Goal: Task Accomplishment & Management: Manage account settings

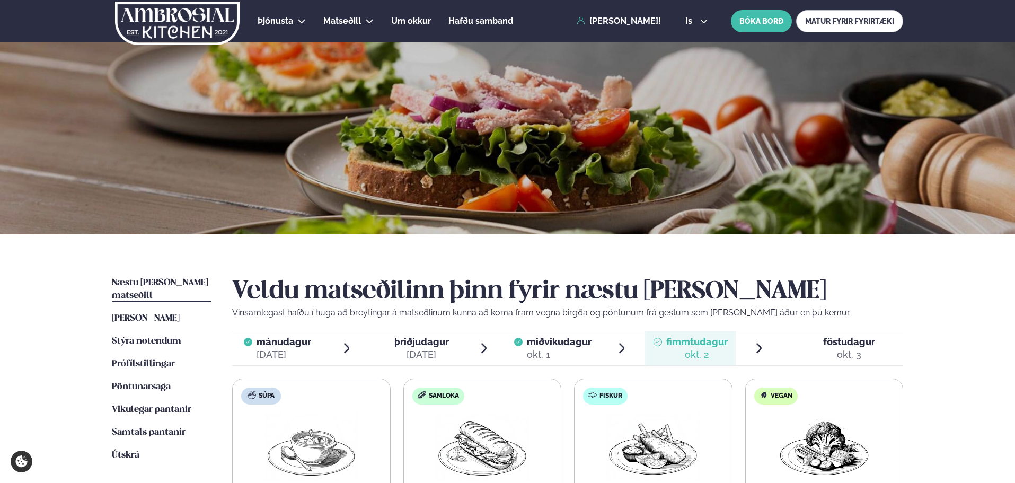
scroll to position [212, 0]
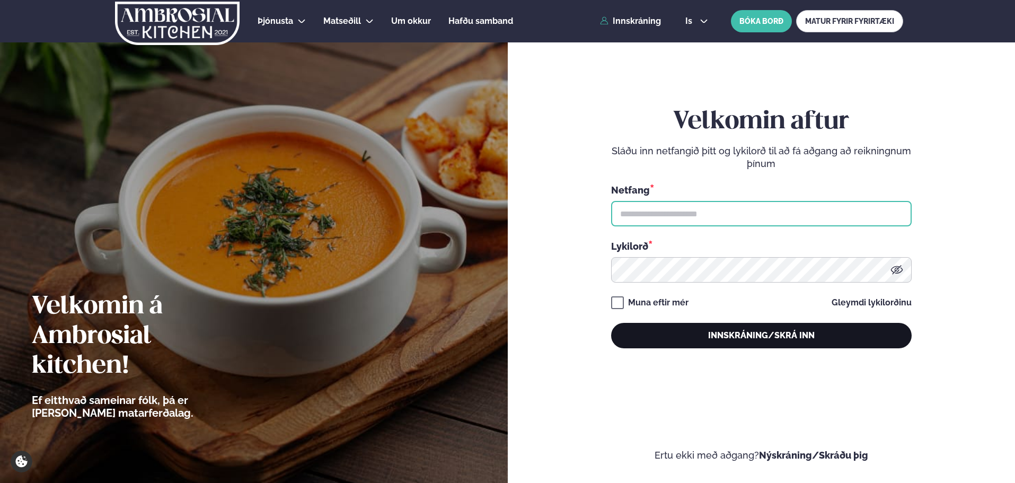
type input "**********"
click at [732, 333] on button "Innskráning/Skrá inn" at bounding box center [761, 335] width 300 height 25
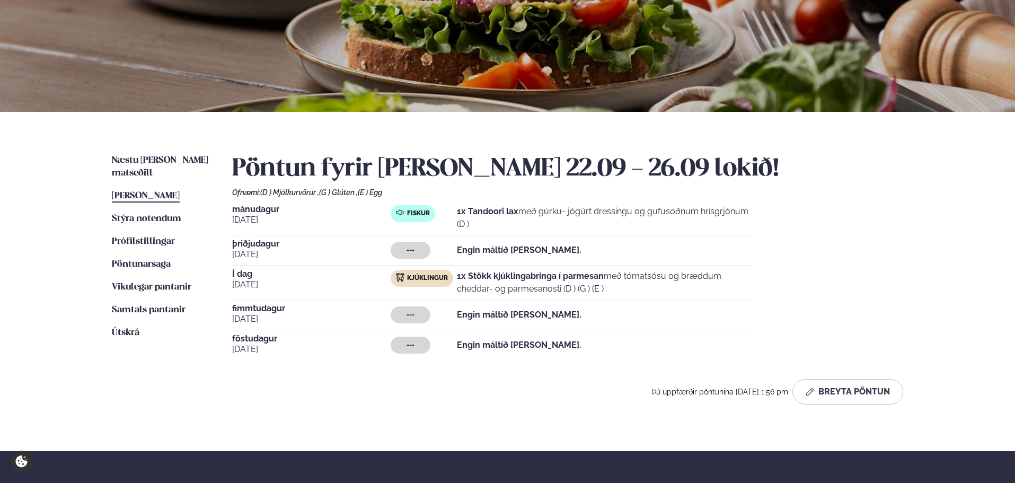
scroll to position [106, 0]
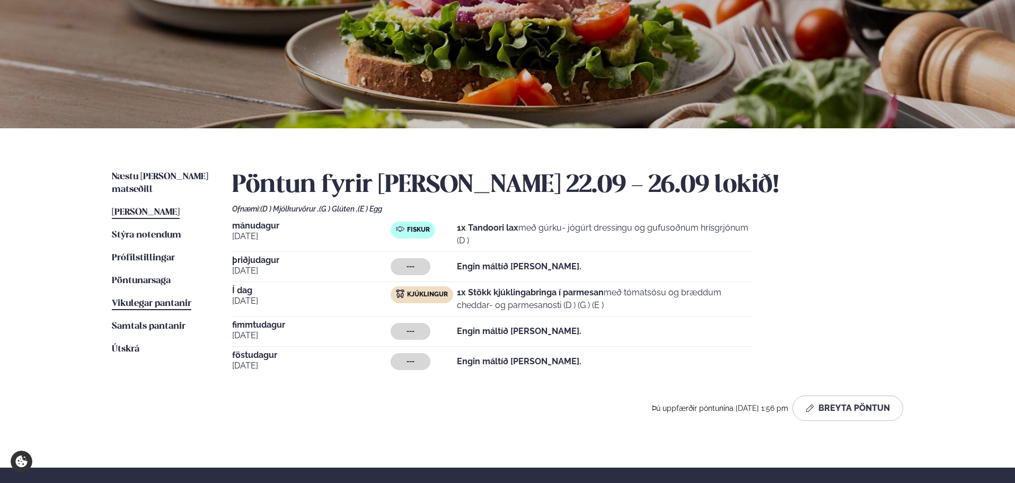
click at [161, 297] on link "Vikulegar pantanir Vikulegar pantanir" at bounding box center [151, 303] width 79 height 13
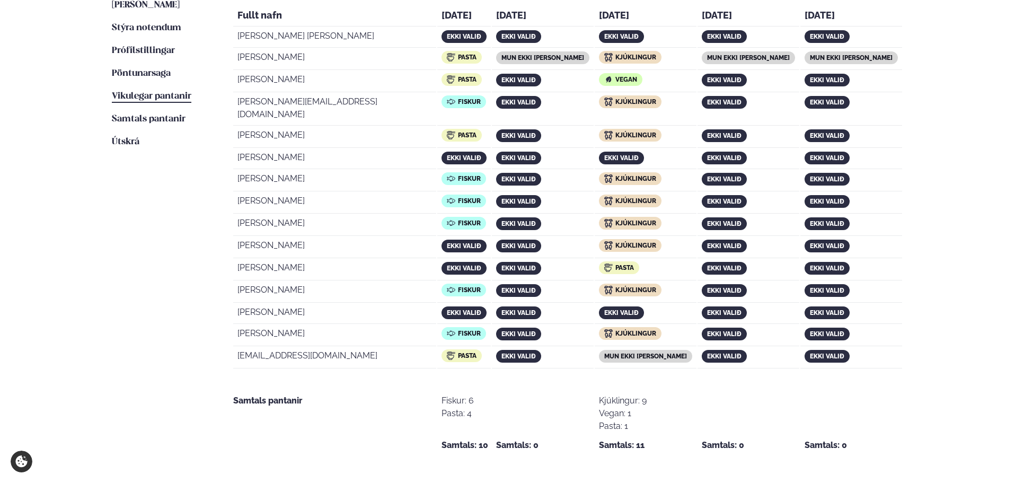
scroll to position [159, 0]
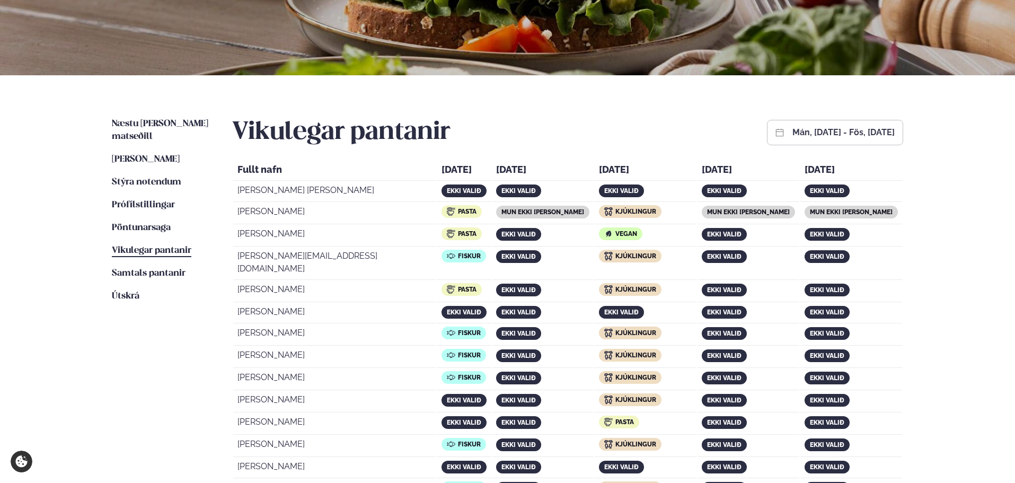
click at [792, 132] on button "mán, sep 22, 2025 - fös, sep 26, 2025" at bounding box center [843, 132] width 102 height 8
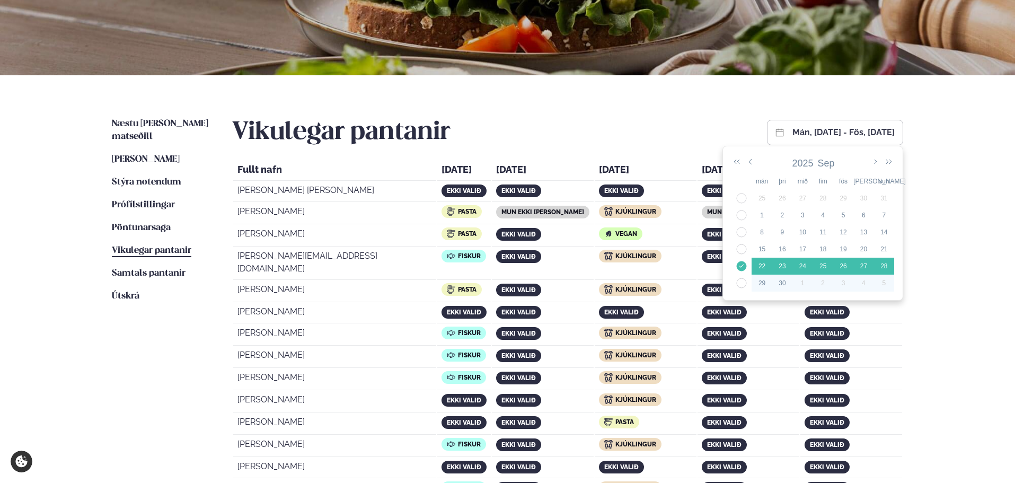
click at [772, 280] on div "30" at bounding box center [782, 283] width 20 height 10
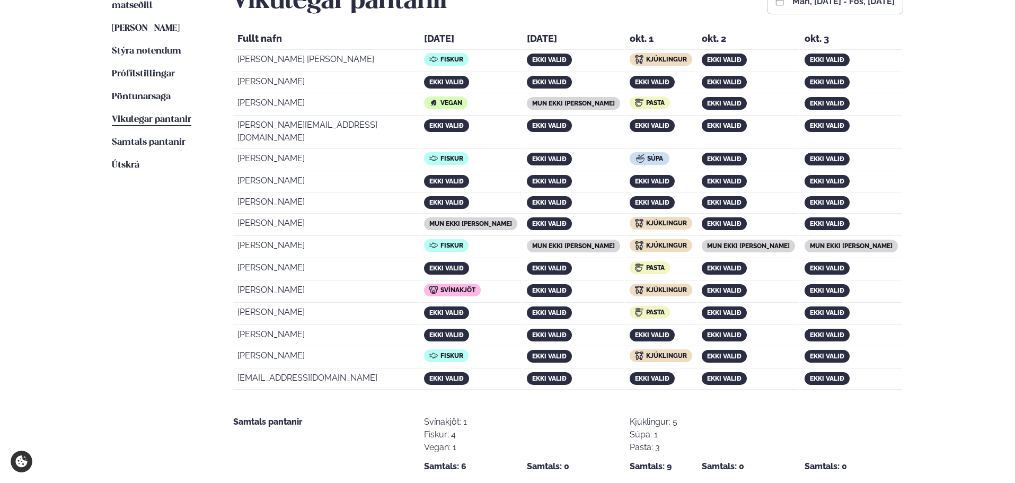
scroll to position [265, 0]
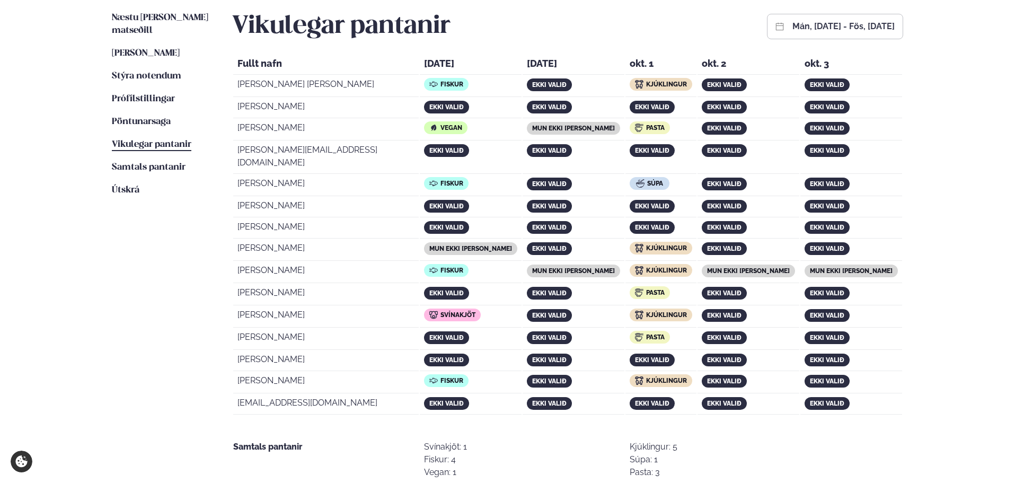
click at [257, 107] on td "Arni Freyr" at bounding box center [325, 108] width 185 height 20
drag, startPoint x: 251, startPoint y: 105, endPoint x: 290, endPoint y: 91, distance: 41.4
click at [290, 91] on tbody "Bjarni Þór Bjarnason Fiskur ekki valið Kjúklingur ekki valið ekki valið Arni Fr…" at bounding box center [567, 245] width 669 height 339
click at [297, 112] on td "Arni Freyr" at bounding box center [325, 108] width 185 height 20
